Goal: Information Seeking & Learning: Learn about a topic

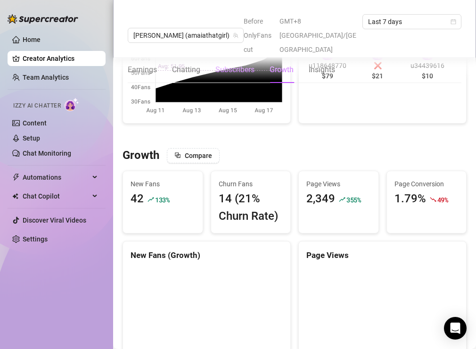
click at [235, 64] on div "Subscribers" at bounding box center [234, 69] width 39 height 11
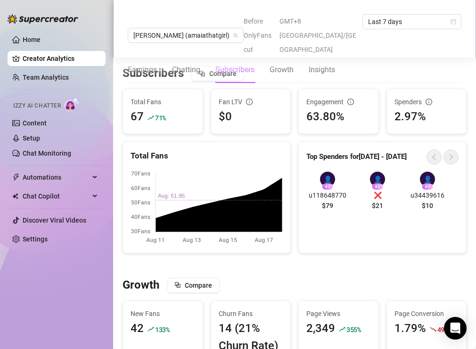
scroll to position [566, 0]
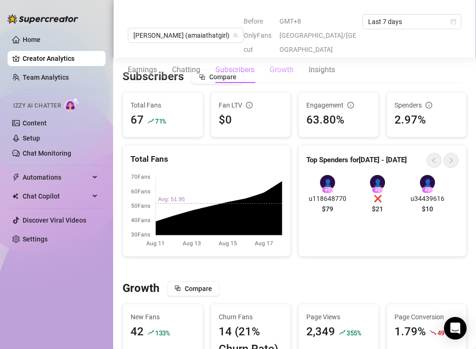
click at [281, 64] on div "Growth" at bounding box center [282, 69] width 24 height 11
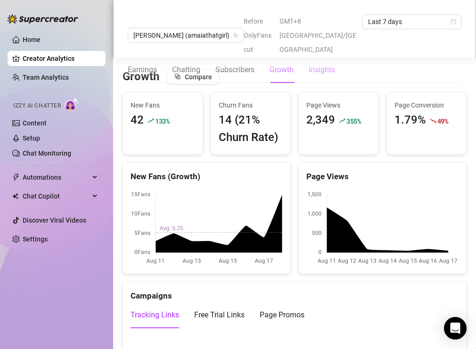
click at [312, 64] on div "Insights" at bounding box center [322, 69] width 26 height 11
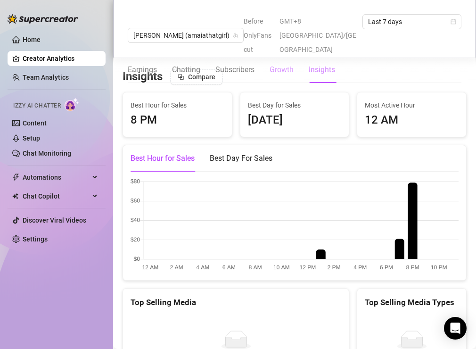
click at [276, 64] on div "Growth" at bounding box center [282, 69] width 24 height 11
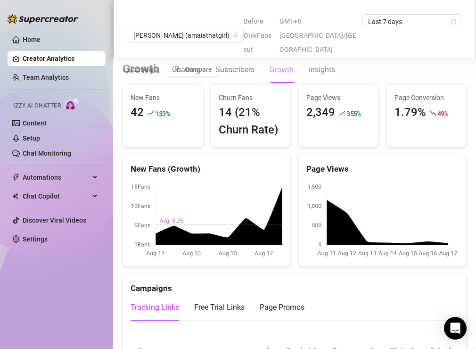
scroll to position [777, 0]
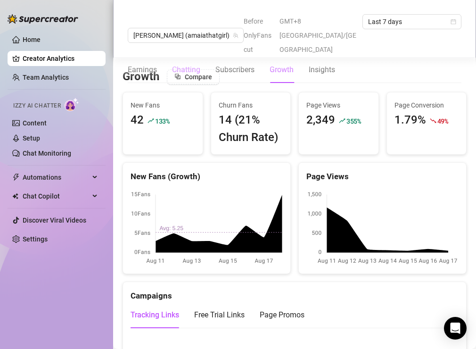
click at [175, 64] on div "Chatting" at bounding box center [186, 69] width 28 height 11
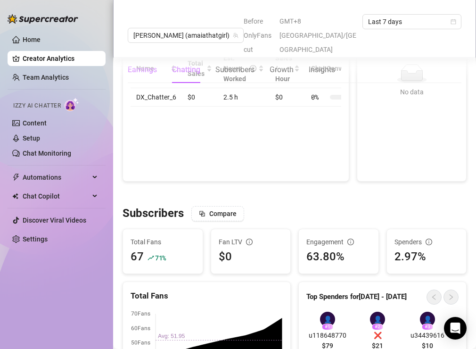
click at [147, 64] on div "Earnings" at bounding box center [142, 69] width 29 height 11
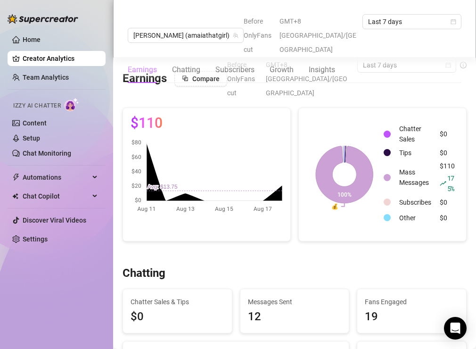
scroll to position [105, 0]
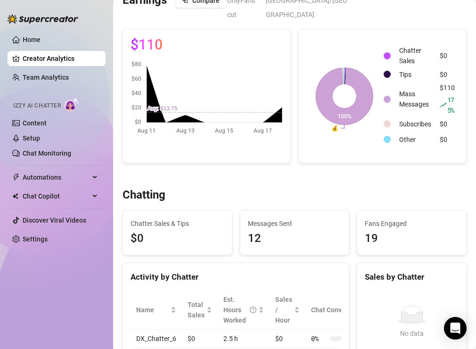
scroll to position [0, 0]
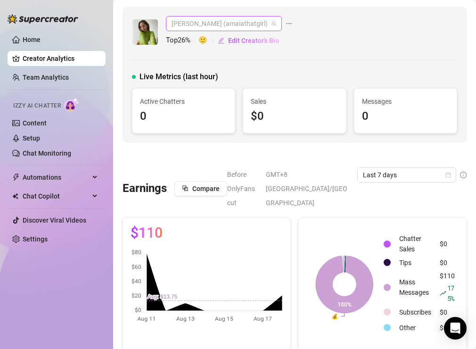
click at [213, 24] on span "[PERSON_NAME] (amaiathatgirl)" at bounding box center [224, 23] width 105 height 14
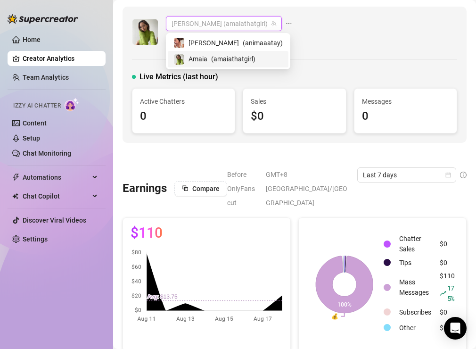
click at [206, 62] on span "Amaia" at bounding box center [197, 59] width 19 height 10
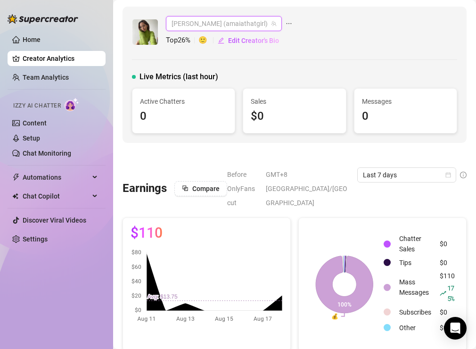
click at [211, 27] on span "[PERSON_NAME] (amaiathatgirl)" at bounding box center [224, 23] width 105 height 14
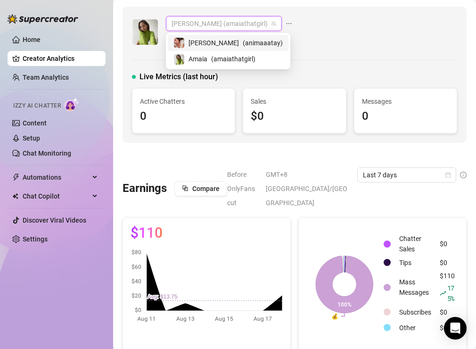
drag, startPoint x: 210, startPoint y: 47, endPoint x: 212, endPoint y: 34, distance: 12.3
click at [243, 47] on span "( animaaatay )" at bounding box center [263, 43] width 40 height 10
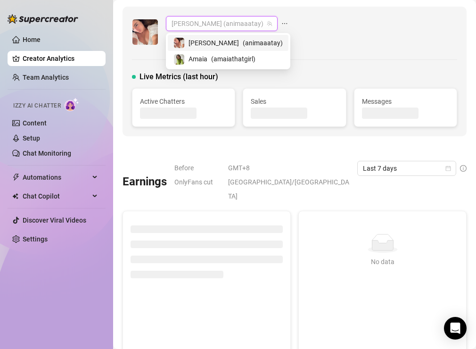
click at [212, 21] on span "[PERSON_NAME] (animaaatay)" at bounding box center [222, 23] width 100 height 14
click at [211, 60] on div "[PERSON_NAME] ( amaiathatgirl )" at bounding box center [227, 58] width 109 height 11
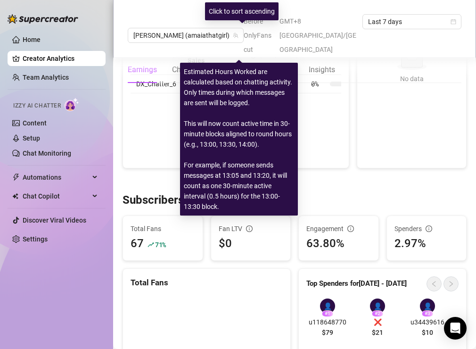
scroll to position [461, 0]
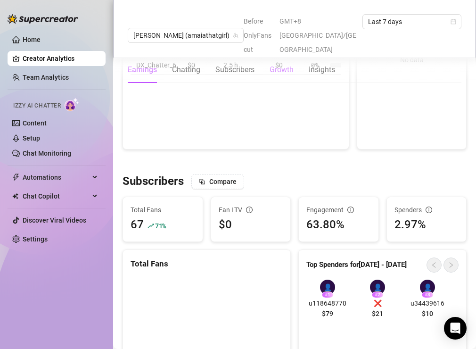
click at [286, 64] on div "Growth" at bounding box center [282, 69] width 24 height 11
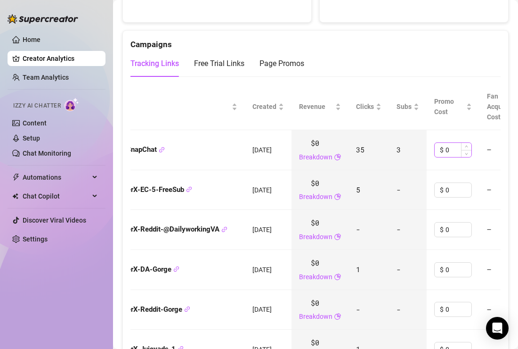
scroll to position [0, 0]
